Goal: Information Seeking & Learning: Learn about a topic

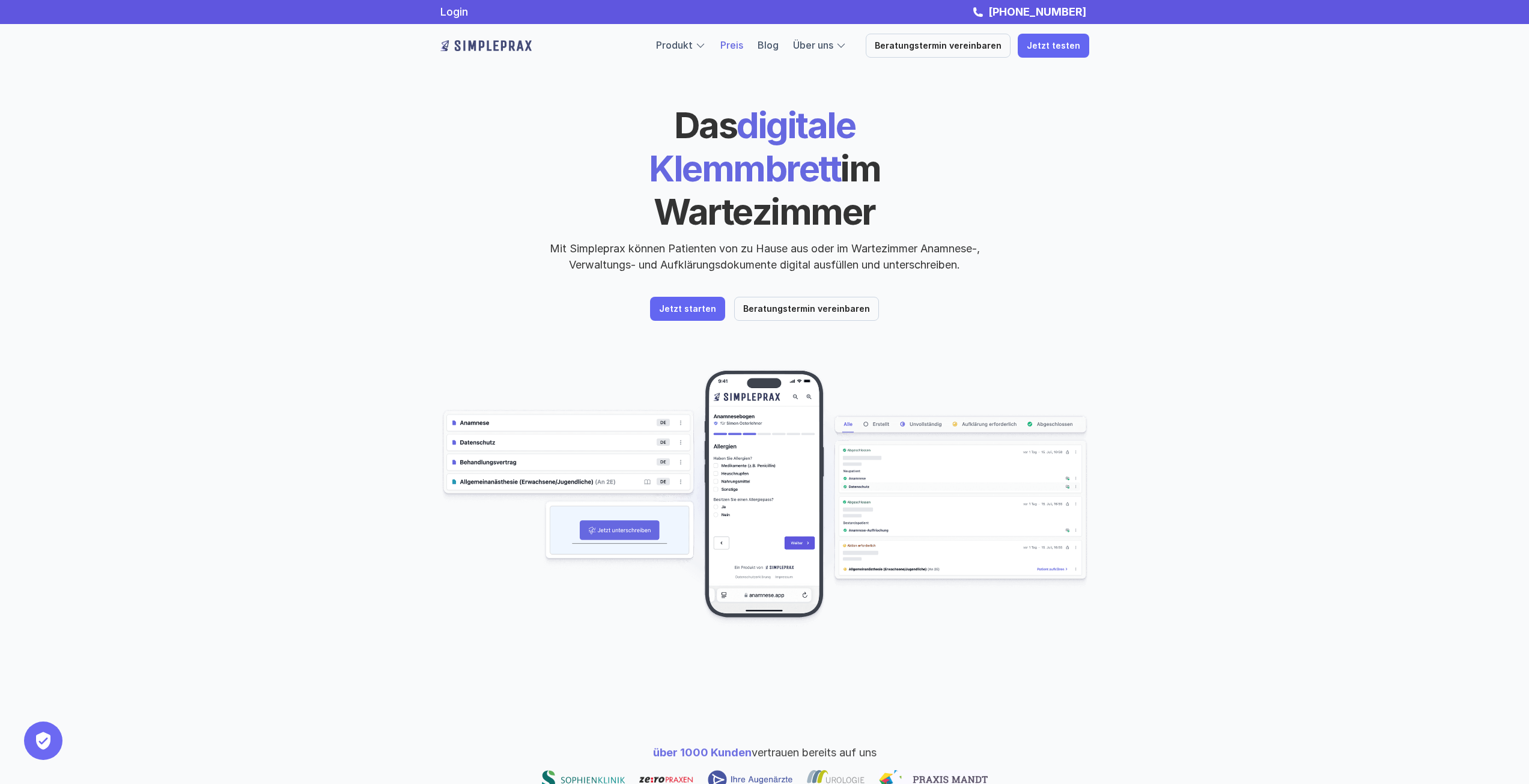
click at [741, 48] on link "Preis" at bounding box center [731, 45] width 23 height 12
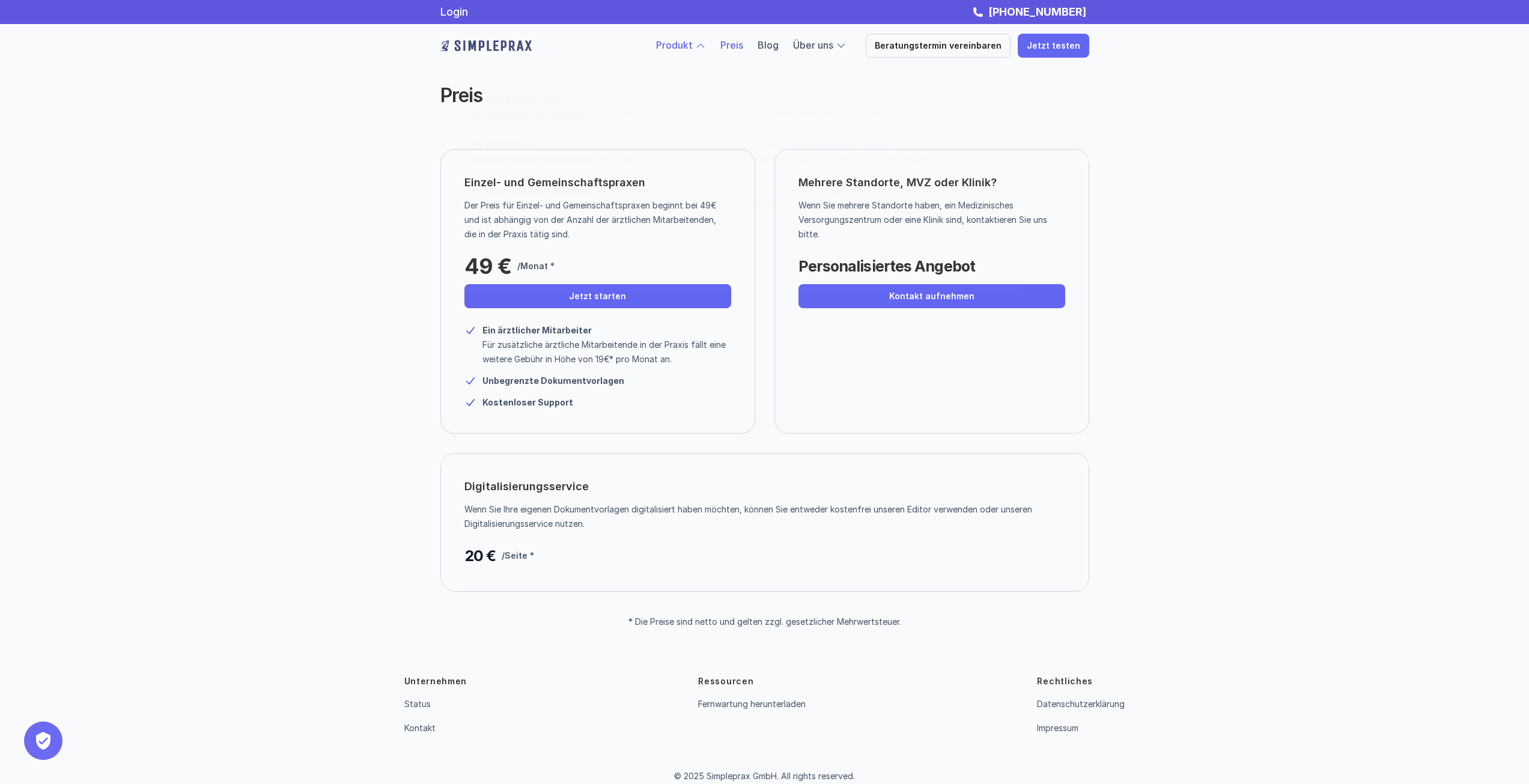
click at [676, 47] on link "Produkt" at bounding box center [674, 45] width 37 height 12
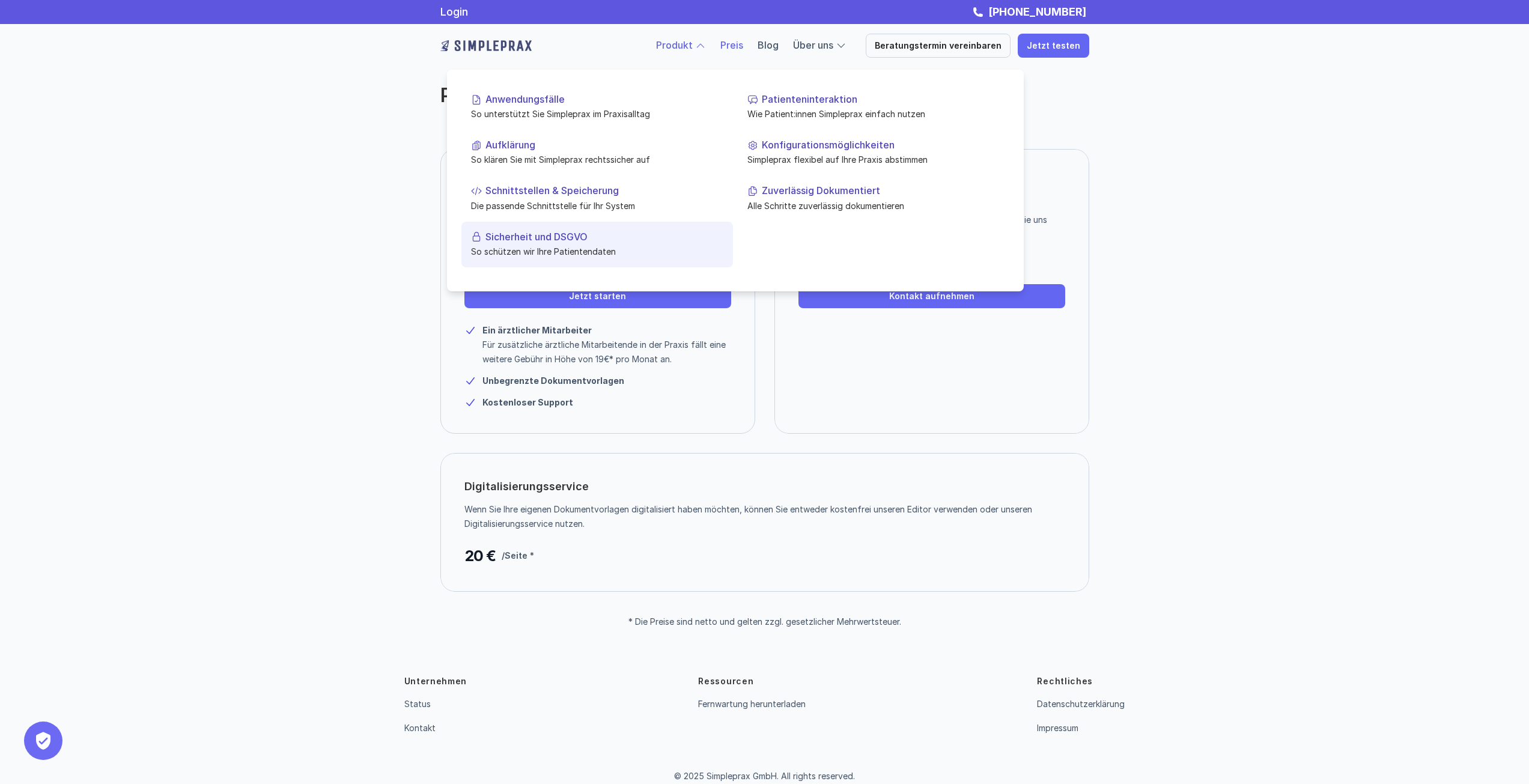
click at [513, 232] on p "Sicherheit und DSGVO" at bounding box center [605, 236] width 238 height 11
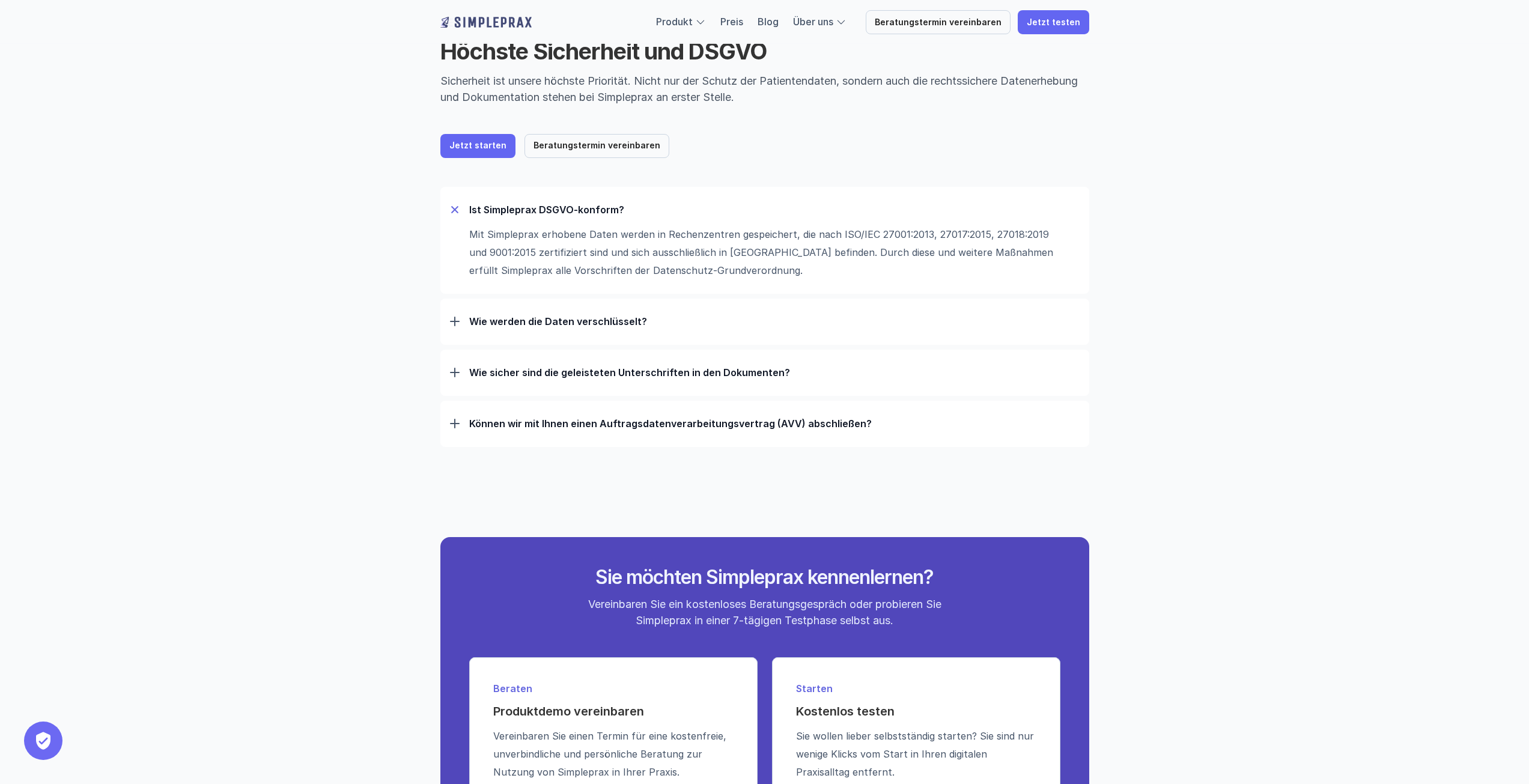
scroll to position [120, 0]
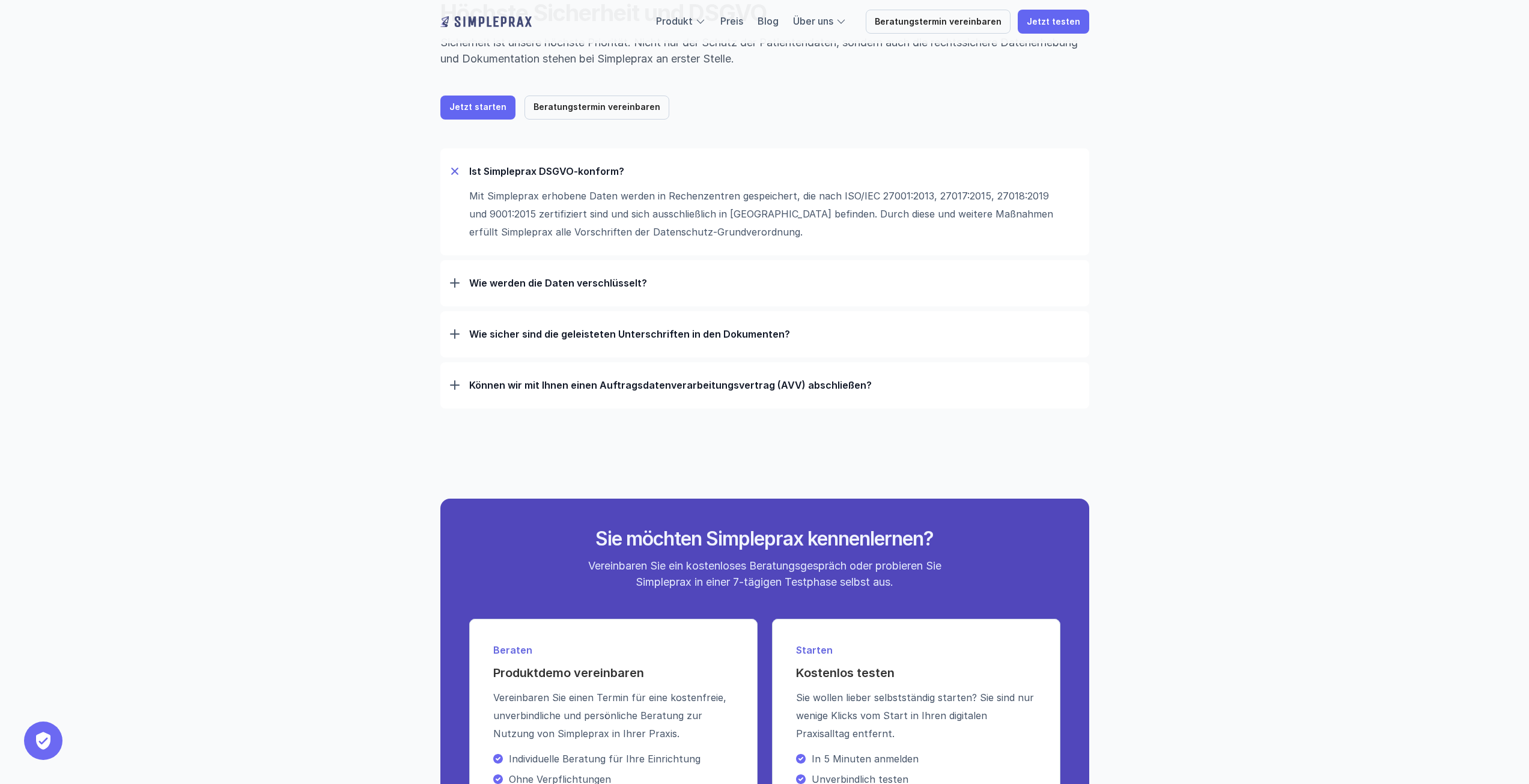
click at [456, 287] on div at bounding box center [455, 283] width 10 height 10
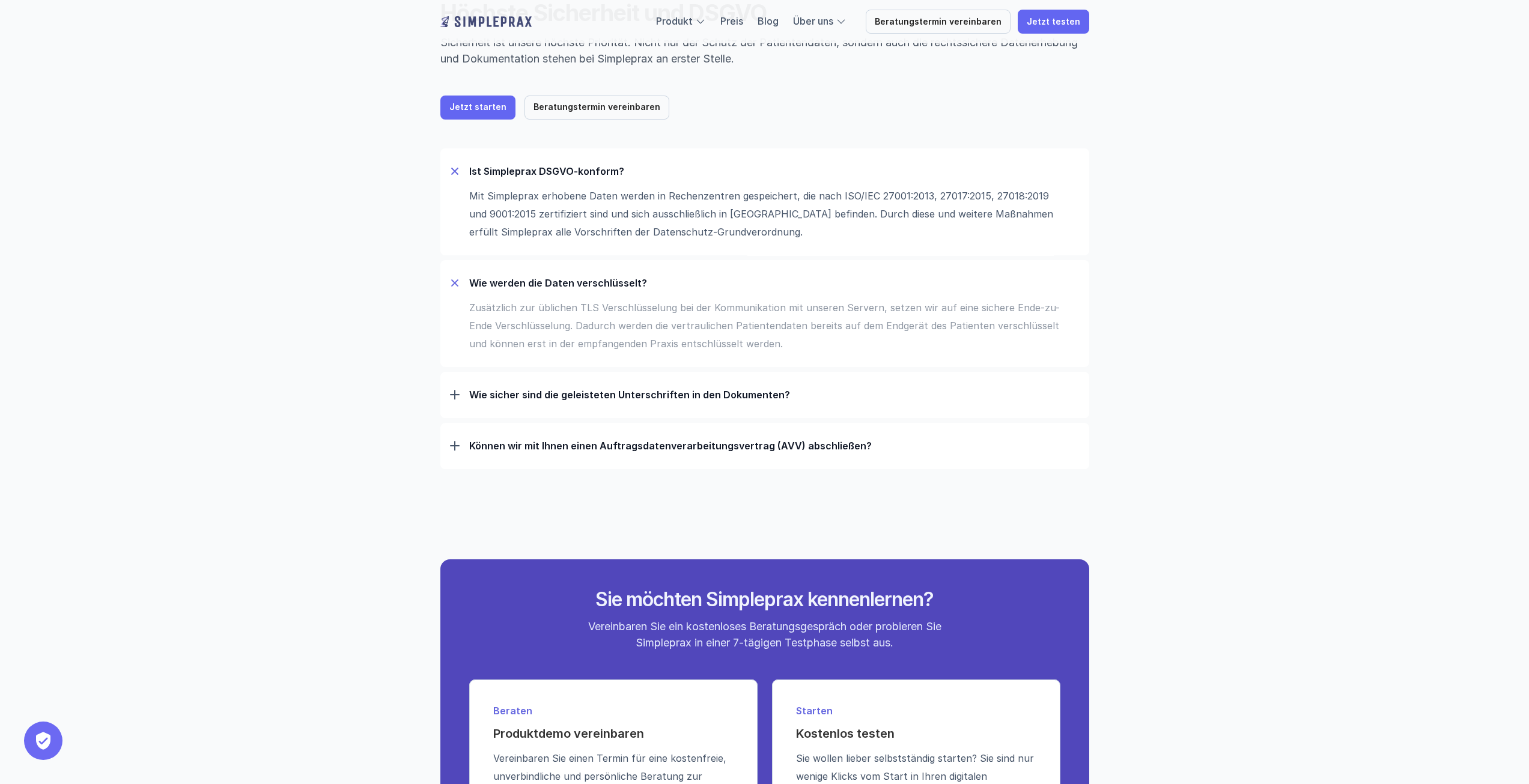
click at [459, 280] on div at bounding box center [455, 283] width 14 height 14
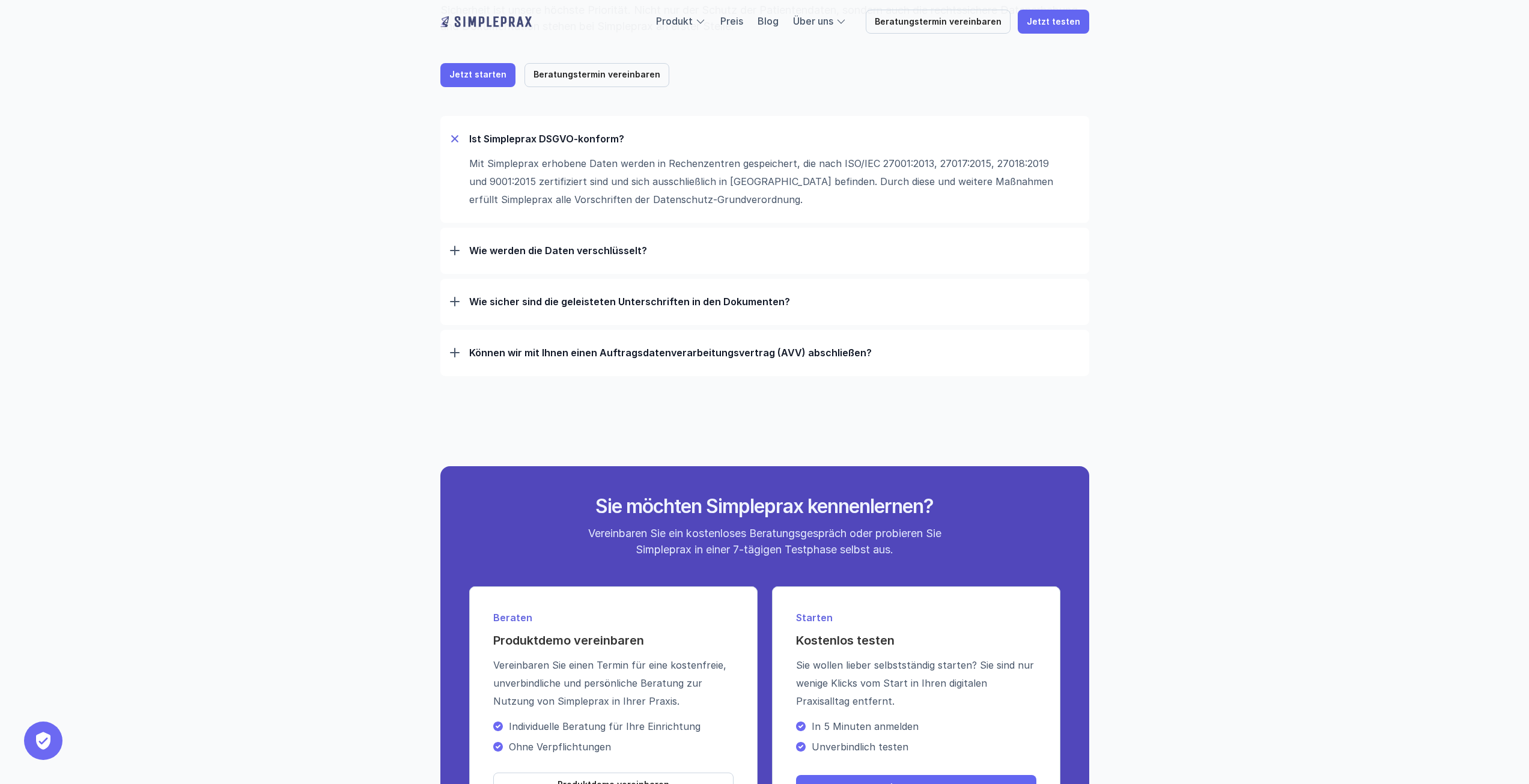
scroll to position [0, 0]
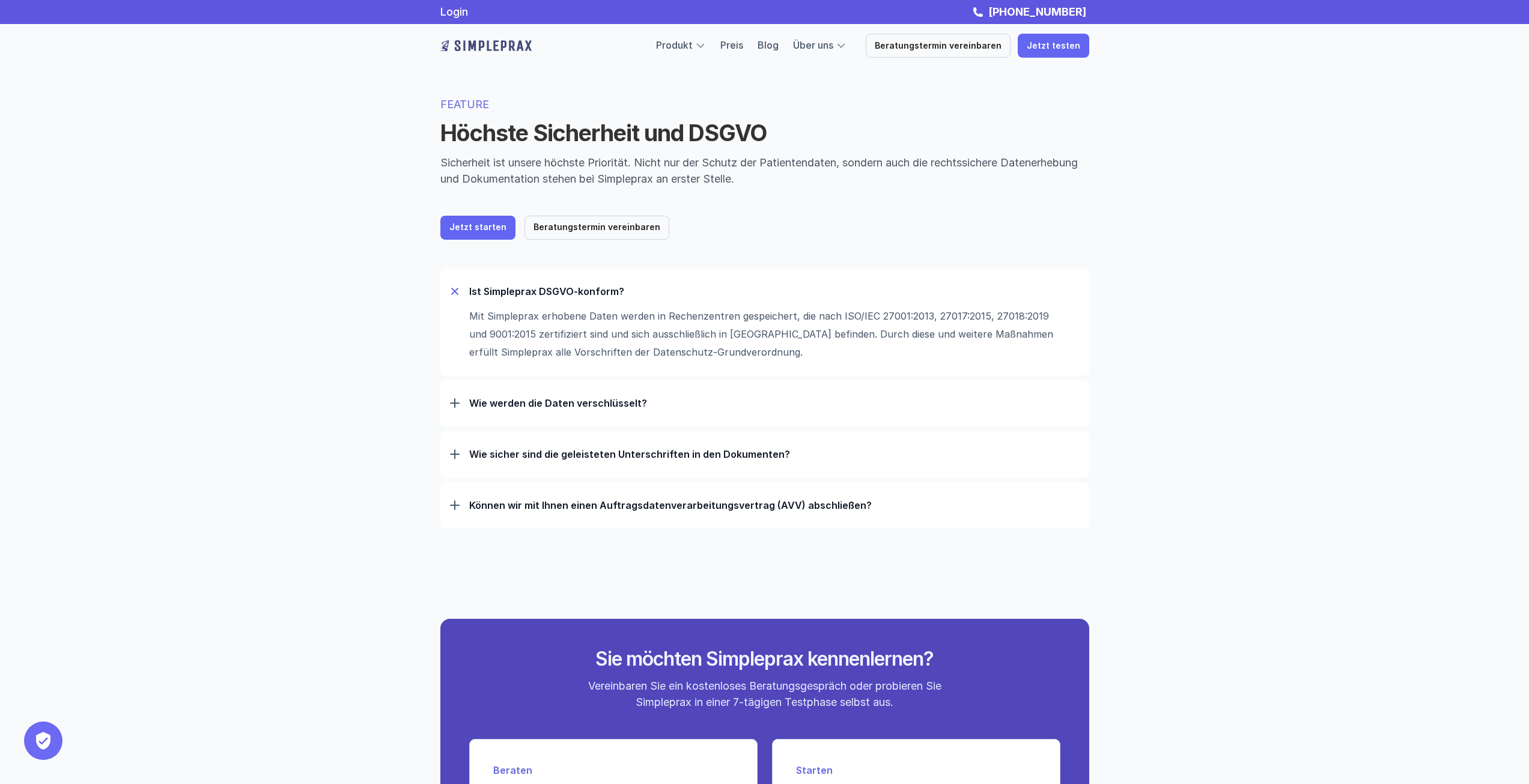
click at [493, 43] on img at bounding box center [486, 46] width 92 height 19
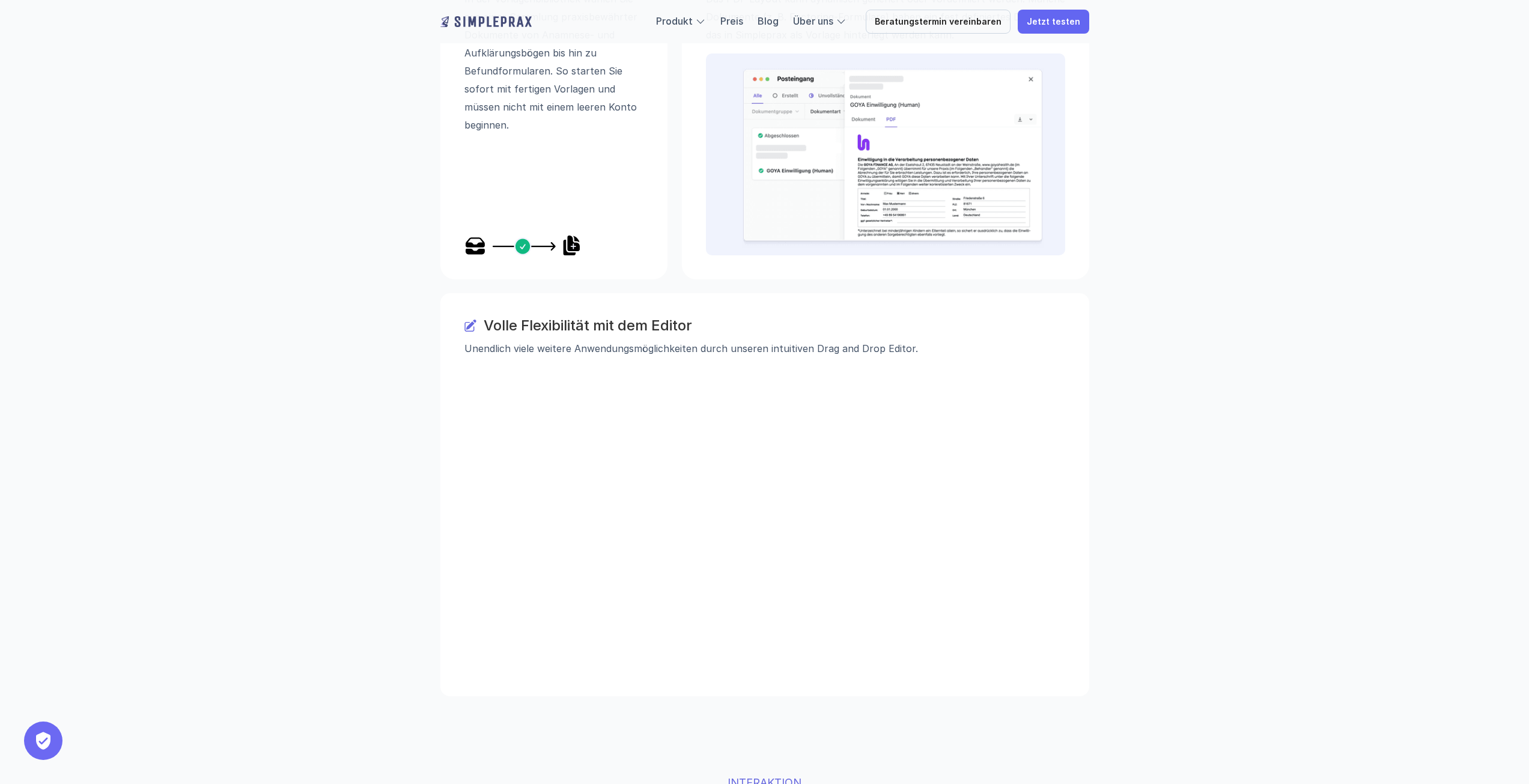
scroll to position [2042, 0]
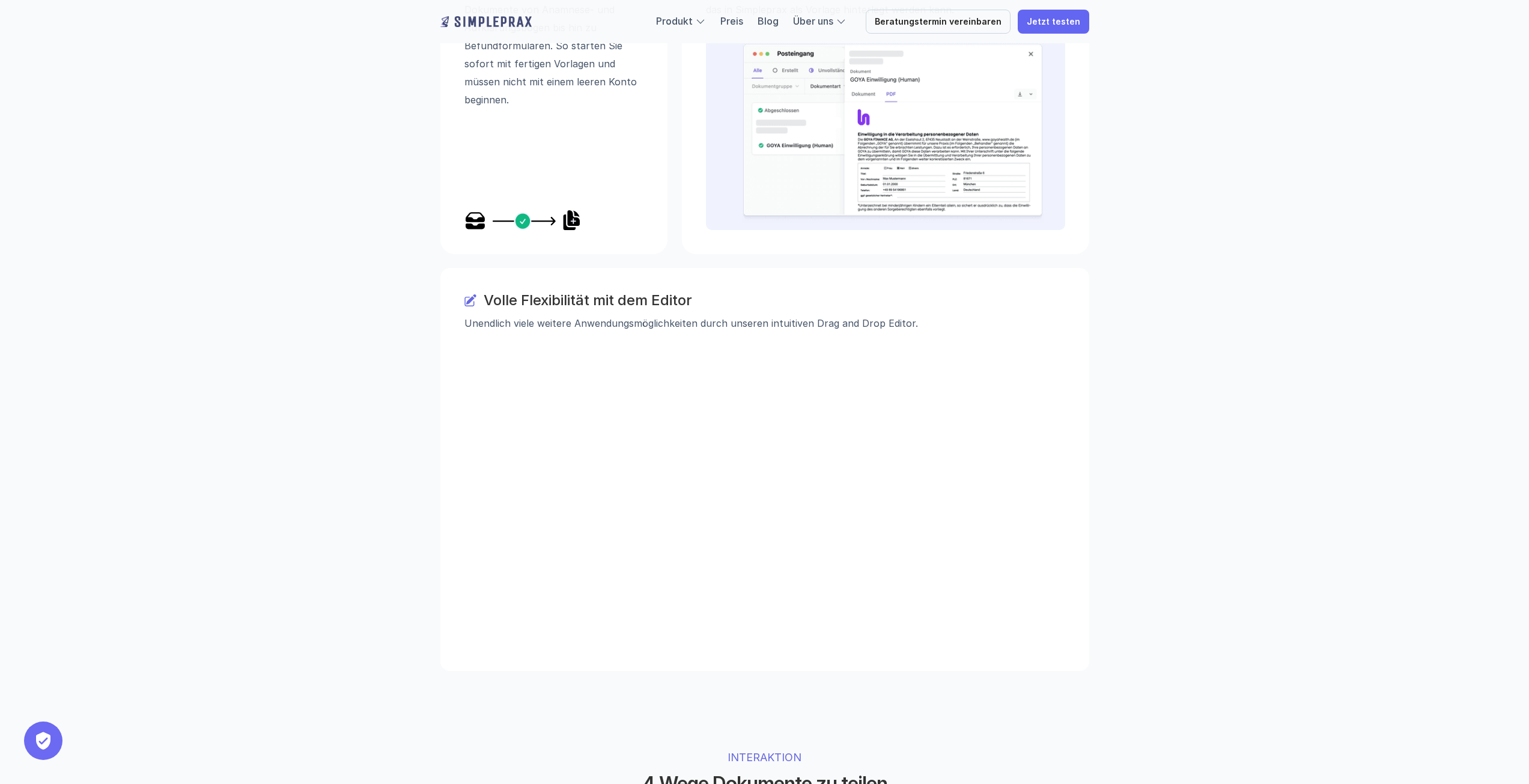
click at [447, 319] on div "Volle Flexibilität mit dem Editor Unendlich viele weitere Anwendungsmöglichkeit…" at bounding box center [765, 469] width 649 height 403
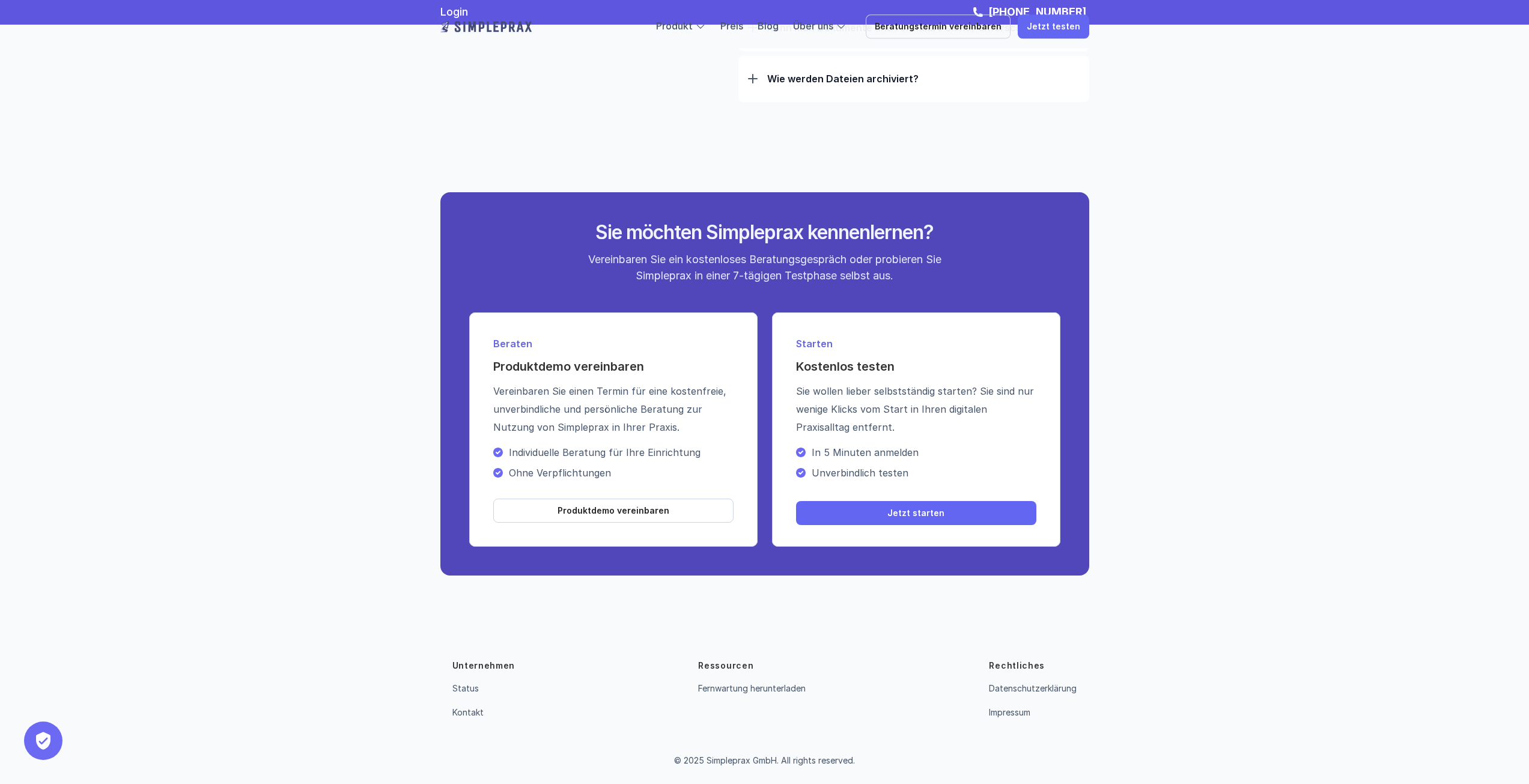
scroll to position [3616, 0]
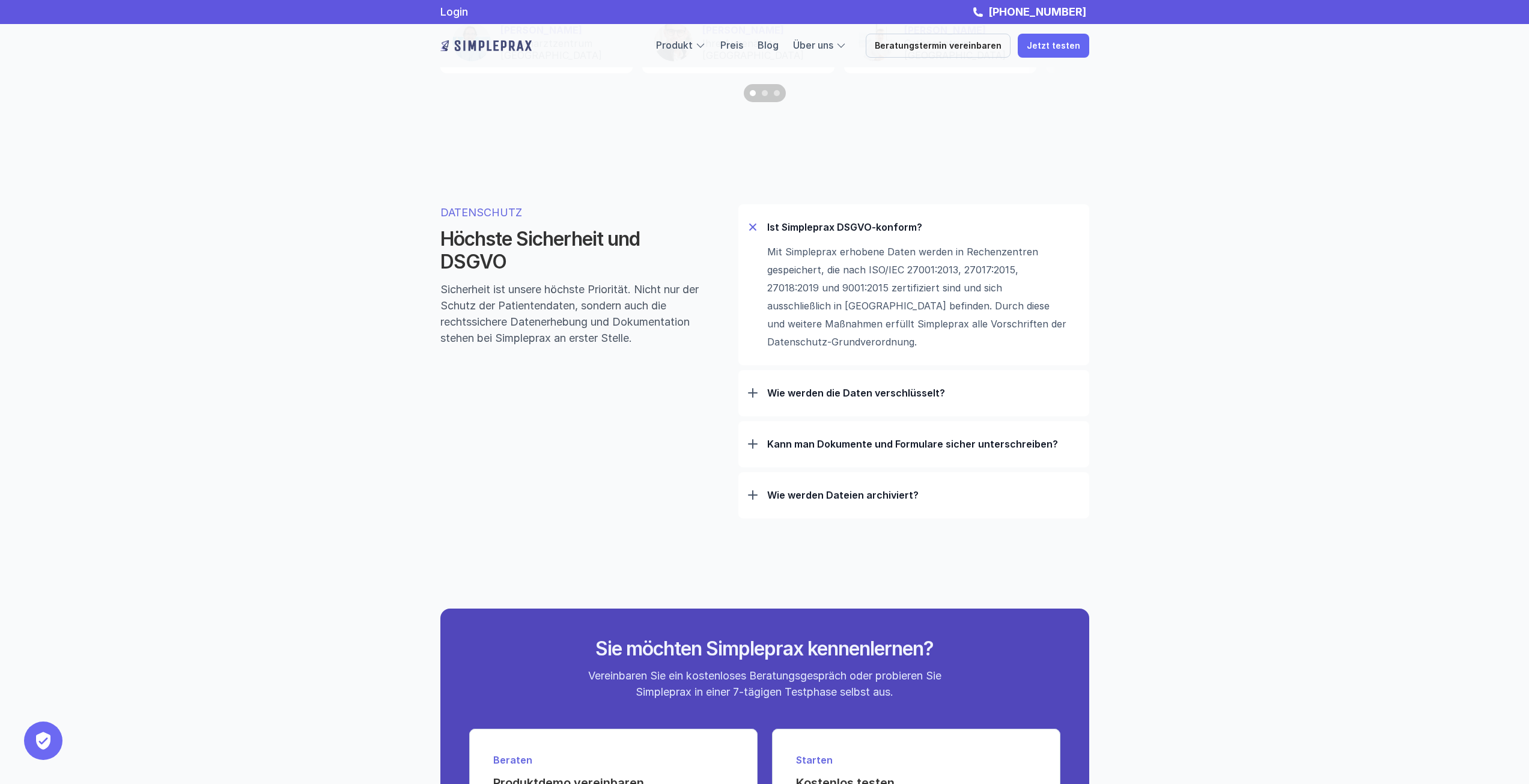
click at [467, 49] on img at bounding box center [486, 46] width 92 height 19
